Goal: Information Seeking & Learning: Find specific page/section

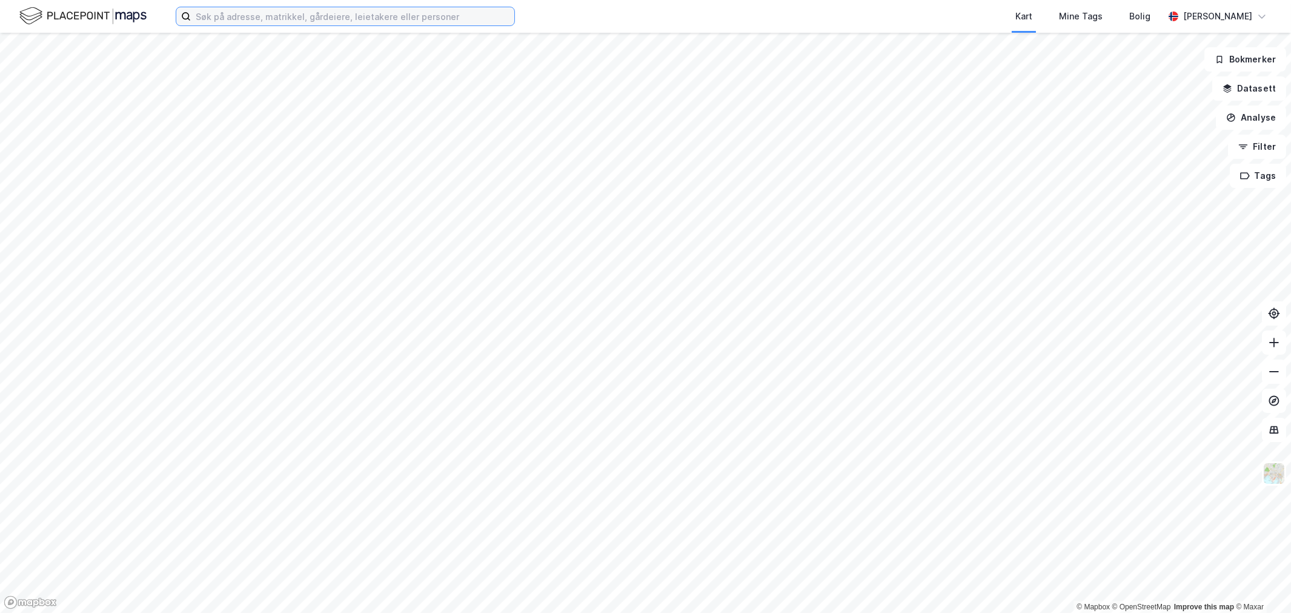
click at [286, 15] on input at bounding box center [353, 16] width 324 height 18
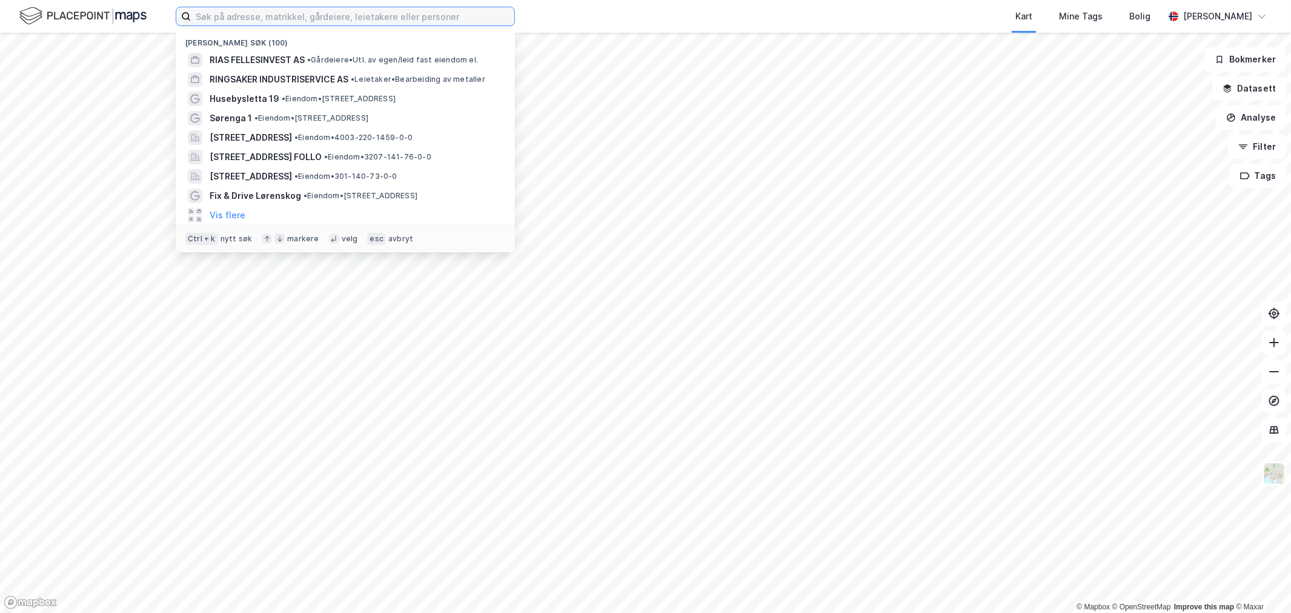
paste input "Øe Invest AS"
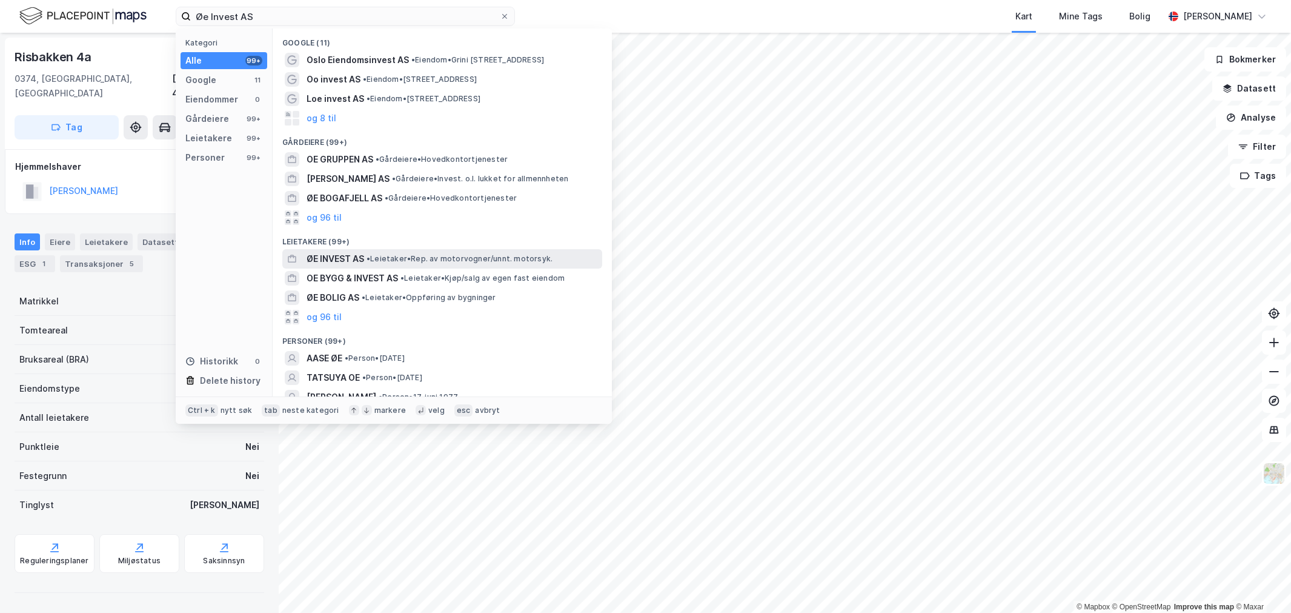
click at [401, 254] on span "• Leietaker • Rep. av motorvogner/unnt. motorsyk." at bounding box center [460, 259] width 186 height 10
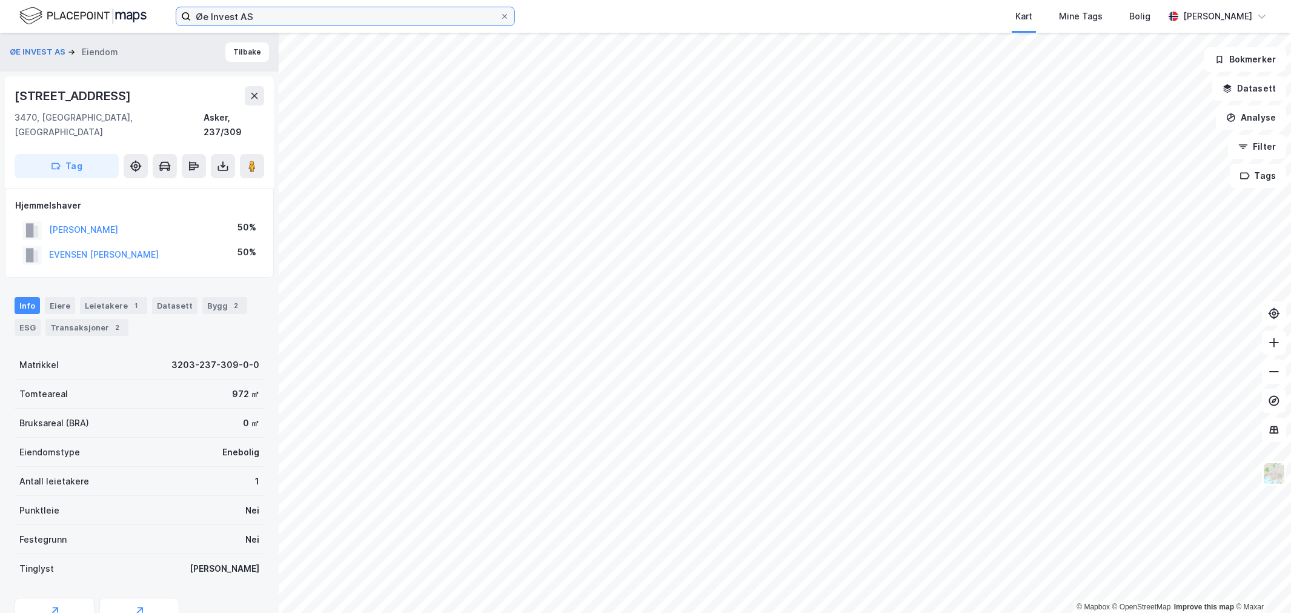
click at [253, 16] on input "Øe Invest AS" at bounding box center [345, 16] width 309 height 18
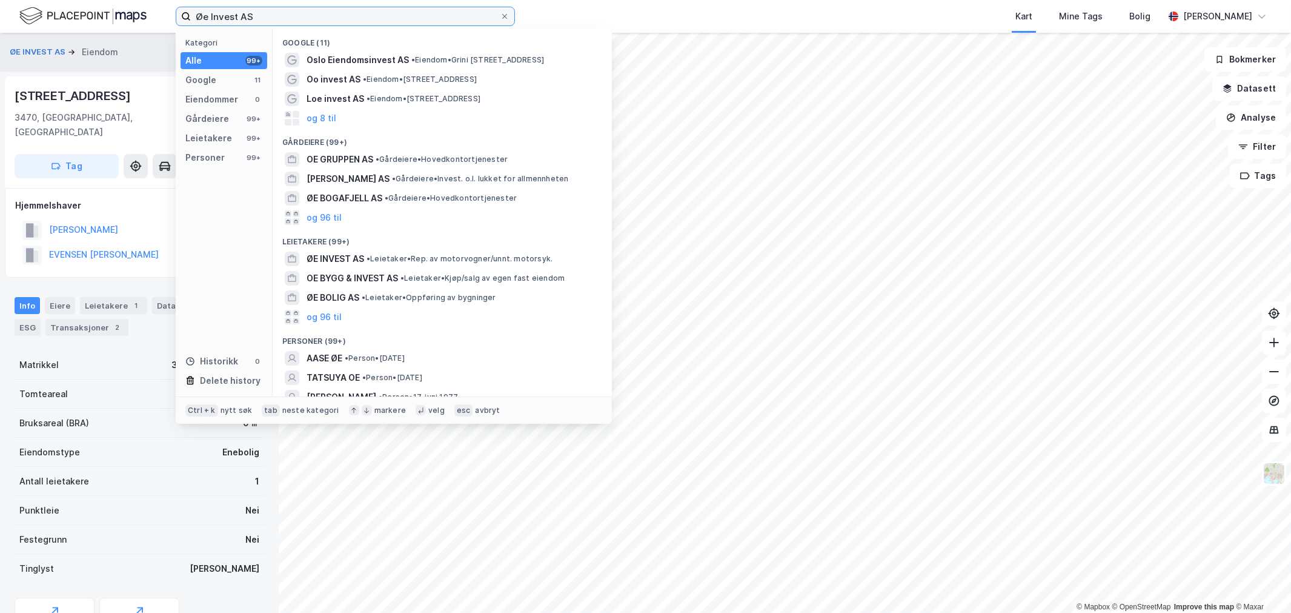
click at [273, 9] on input "Øe Invest AS" at bounding box center [345, 16] width 309 height 18
click at [334, 10] on input "Øe Invest AS" at bounding box center [345, 16] width 309 height 18
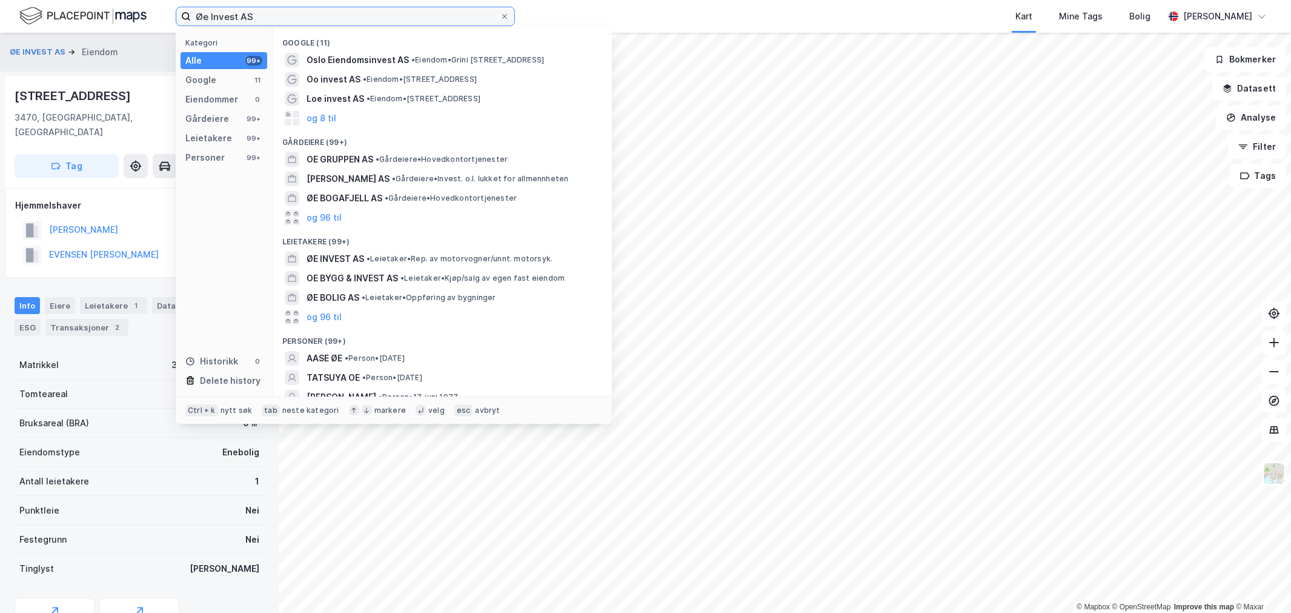
paste input "Husebysletta 19"
click at [334, 10] on input "Øe Invest ASHusebysletta 19" at bounding box center [345, 16] width 309 height 18
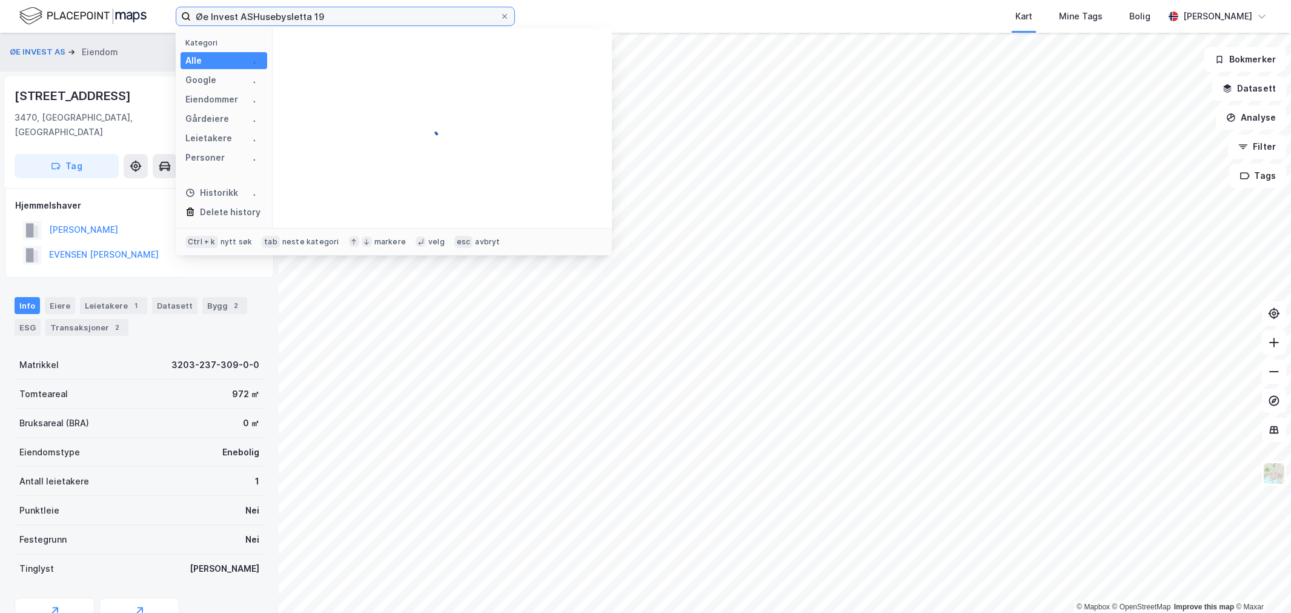
click at [334, 10] on input "Øe Invest ASHusebysletta 19" at bounding box center [345, 16] width 309 height 18
paste input
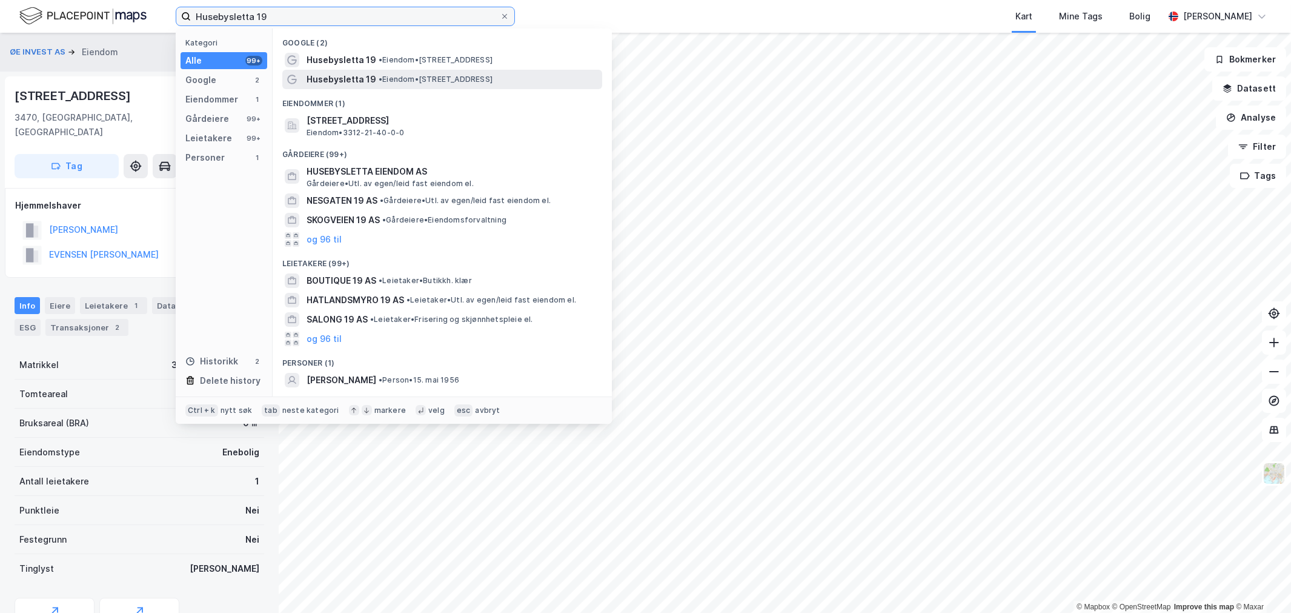
type input "Husebysletta 19"
click at [405, 76] on span "• Eiendom • [STREET_ADDRESS]" at bounding box center [436, 80] width 114 height 10
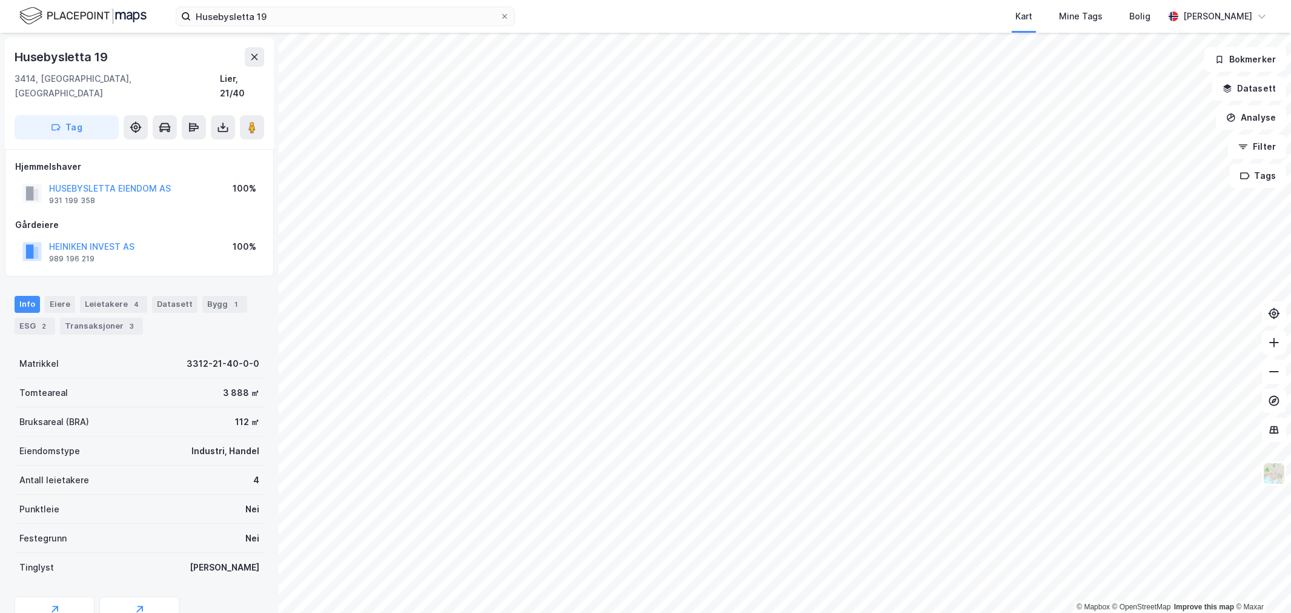
drag, startPoint x: 76, startPoint y: 301, endPoint x: 91, endPoint y: 300, distance: 15.2
click at [78, 301] on div "Info Eiere Leietakere 4 Datasett Bygg 1 ESG 2 Transaksjoner 3" at bounding box center [140, 315] width 250 height 39
click at [99, 296] on div "Leietakere 4" at bounding box center [113, 304] width 67 height 17
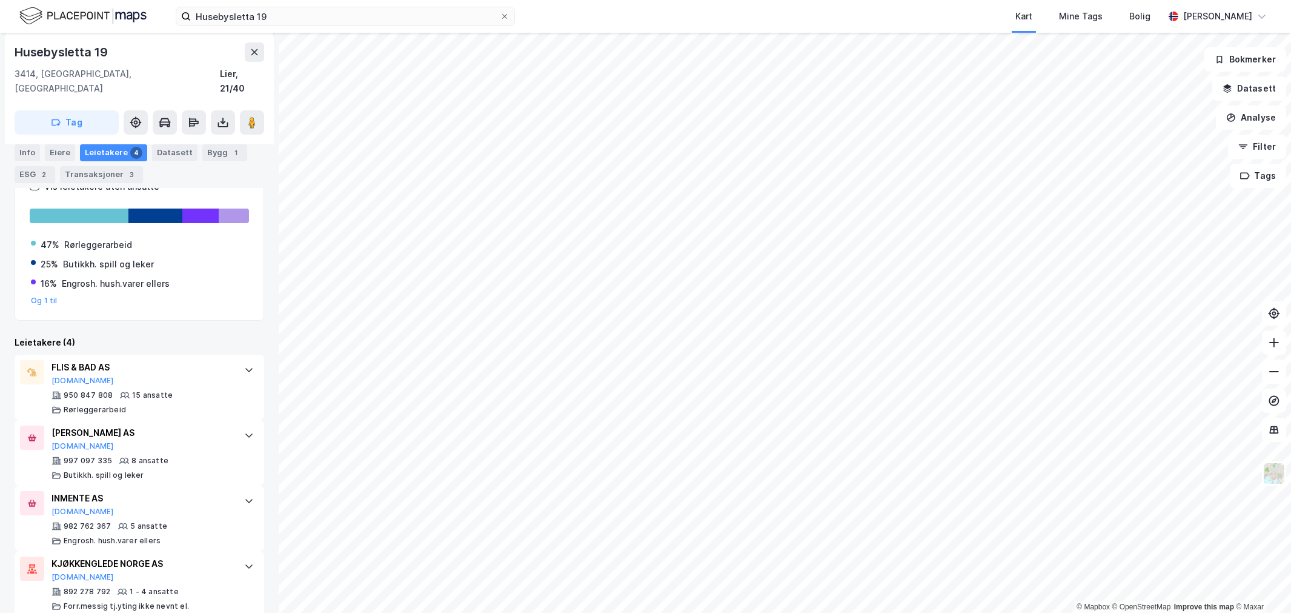
scroll to position [216, 0]
